Goal: Task Accomplishment & Management: Use online tool/utility

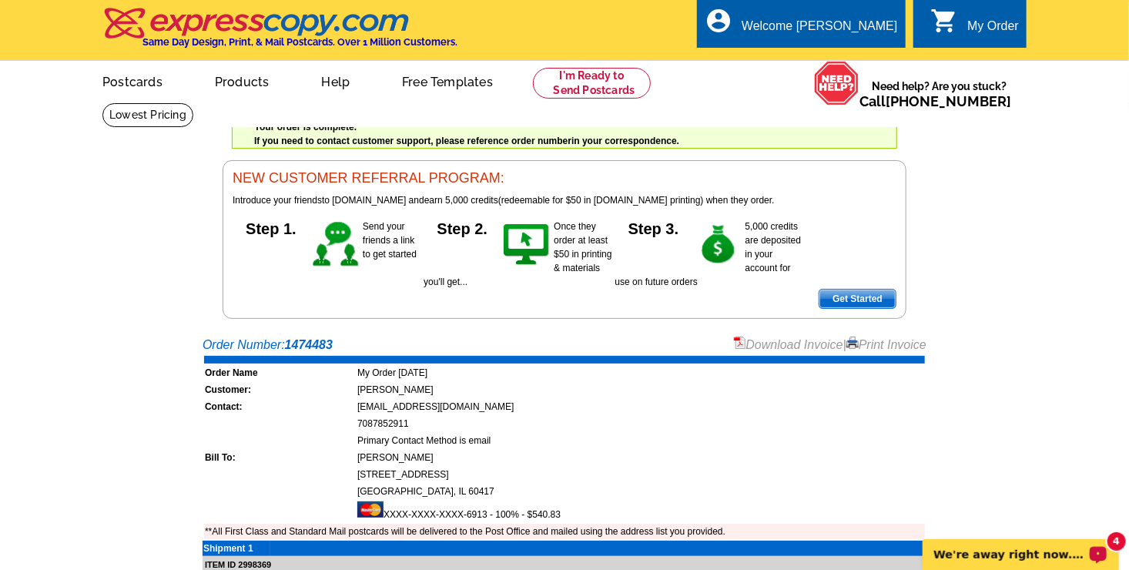
click at [961, 551] on p "We're away right now. Please check back later!" at bounding box center [1010, 554] width 153 height 12
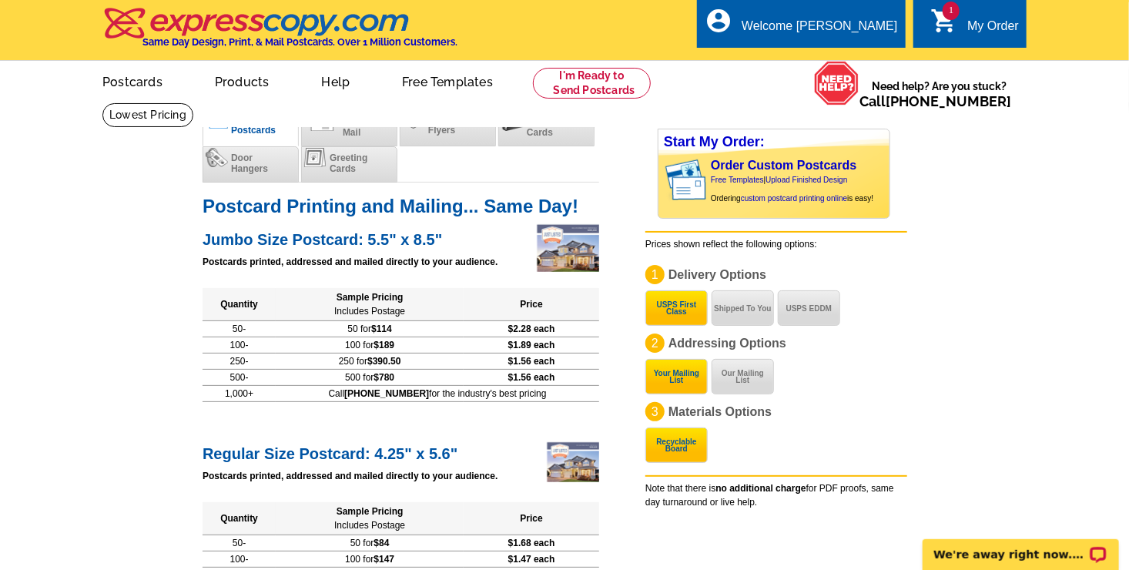
click at [944, 19] on icon "shopping_cart" at bounding box center [945, 21] width 28 height 28
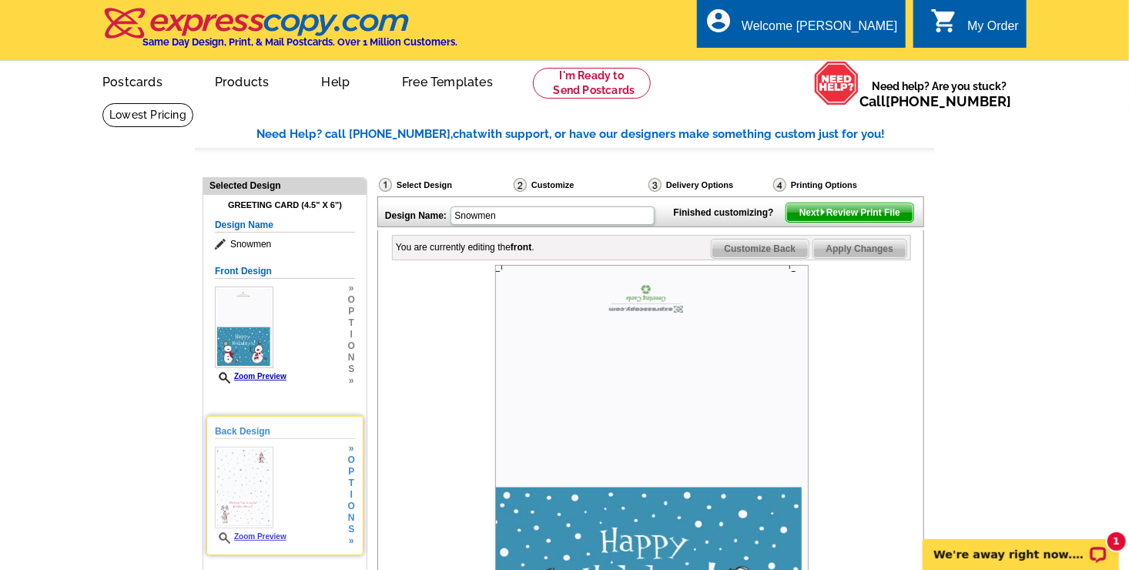
click at [250, 504] on img at bounding box center [244, 488] width 59 height 82
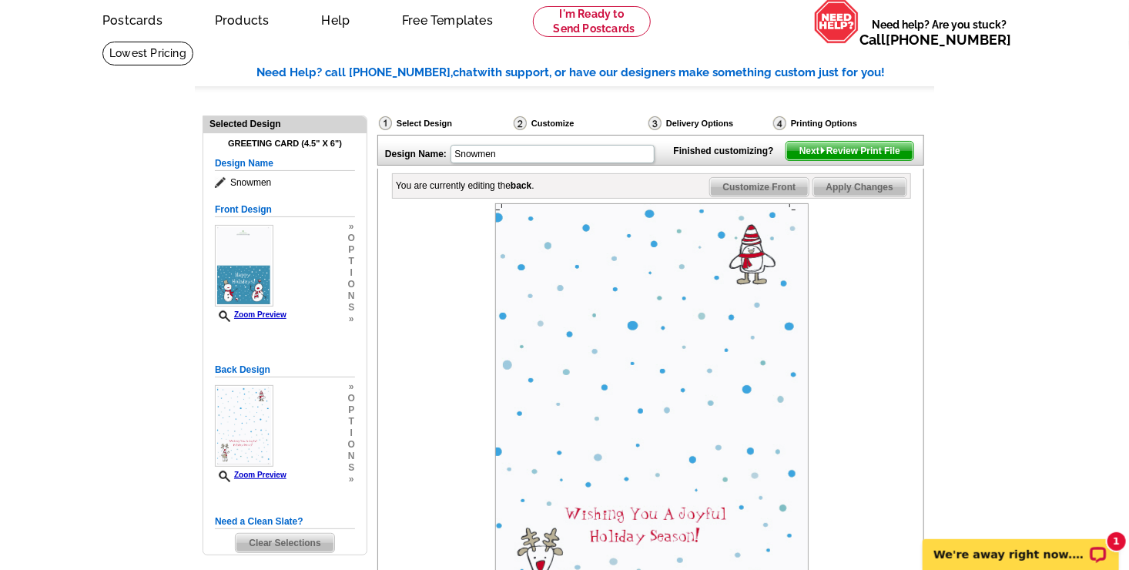
scroll to position [112, 0]
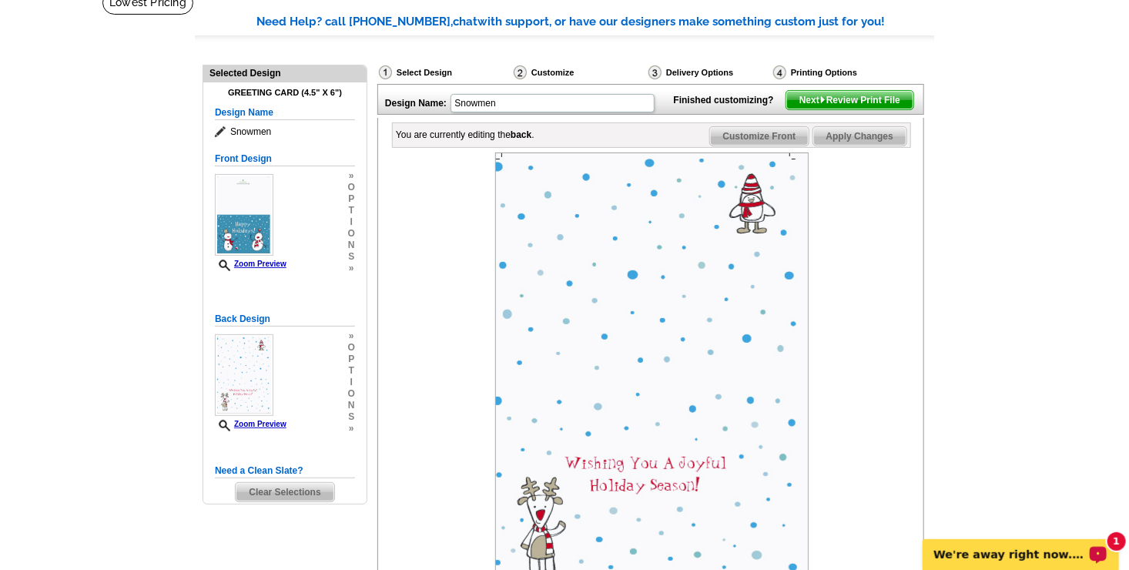
click at [1031, 545] on div "1 We're away right now. Please check back later!" at bounding box center [1020, 553] width 196 height 31
